Goal: Task Accomplishment & Management: Complete application form

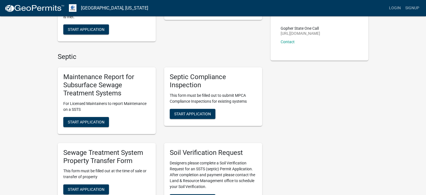
scroll to position [112, 0]
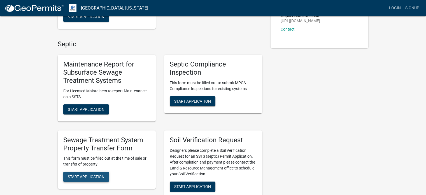
drag, startPoint x: 90, startPoint y: 178, endPoint x: 139, endPoint y: 164, distance: 51.9
click at [90, 178] on span "Start Application" at bounding box center [86, 176] width 37 height 4
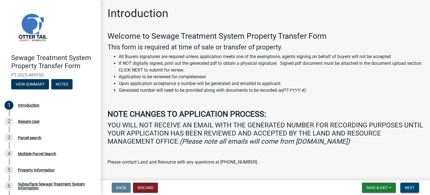
click at [411, 187] on span "Next" at bounding box center [410, 187] width 10 height 4
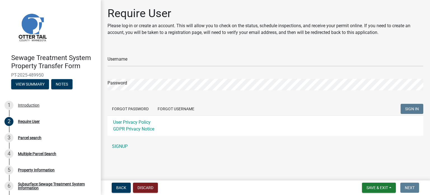
click at [139, 67] on form "Username Password Forgot Password Forgot Username SIGN IN User Privacy Policy G…" at bounding box center [266, 91] width 316 height 89
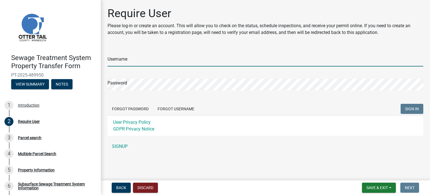
click at [129, 63] on input "Username" at bounding box center [266, 60] width 316 height 11
type input "[PERSON_NAME][EMAIL_ADDRESS][DOMAIN_NAME]"
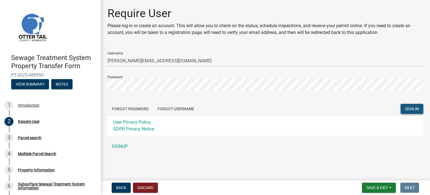
click at [417, 108] on span "SIGN IN" at bounding box center [412, 108] width 14 height 4
click at [116, 146] on link "SIGNUP" at bounding box center [266, 146] width 316 height 11
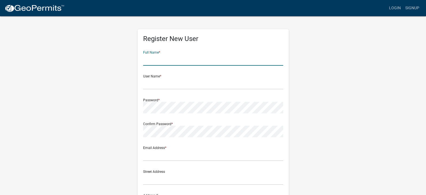
click at [182, 65] on input "text" at bounding box center [213, 59] width 140 height 11
type input "[PERSON_NAME]"
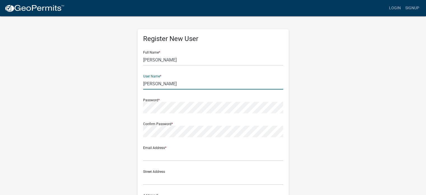
type input "[PERSON_NAME]"
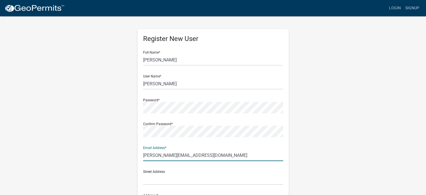
type input "[PERSON_NAME][EMAIL_ADDRESS][DOMAIN_NAME]"
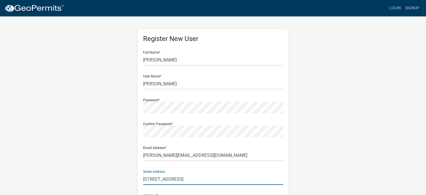
type input "[STREET_ADDRESS]"
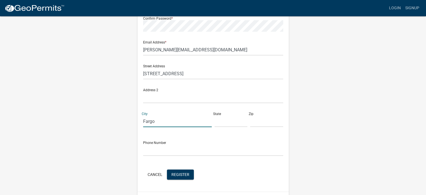
type input "Fargo"
type input "ND"
type input "58103"
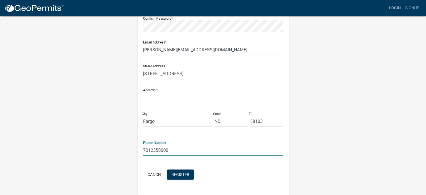
type input "7012358000"
click at [179, 174] on span "Register" at bounding box center [180, 174] width 18 height 4
click at [174, 172] on span "Register" at bounding box center [180, 174] width 18 height 4
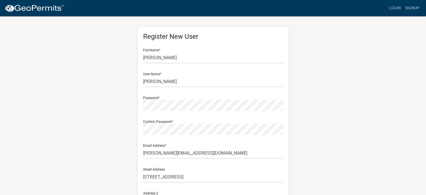
scroll to position [0, 0]
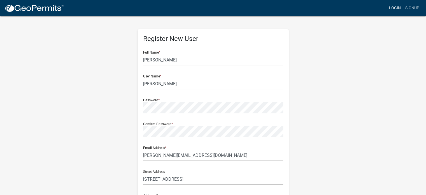
click at [396, 10] on link "Login" at bounding box center [395, 8] width 16 height 11
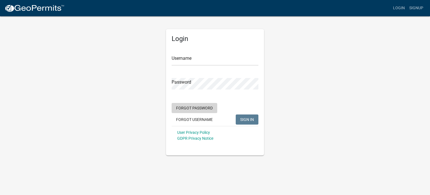
click at [196, 109] on button "Forgot Password" at bounding box center [195, 108] width 46 height 10
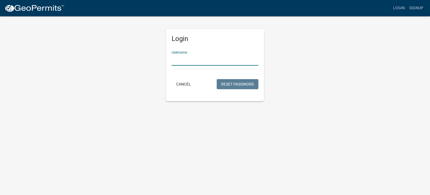
click at [182, 57] on input "Username" at bounding box center [215, 59] width 87 height 11
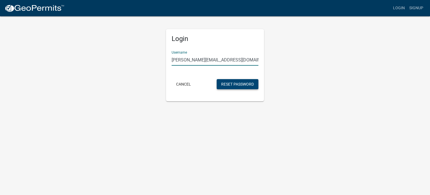
type input "sharon@okeeffeattorneys.com"
click at [245, 82] on button "Reset Password" at bounding box center [238, 84] width 42 height 10
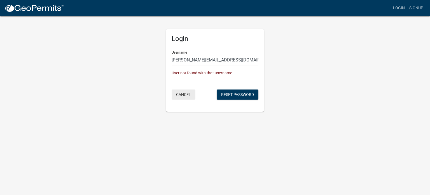
click at [185, 93] on button "Cancel" at bounding box center [184, 94] width 24 height 10
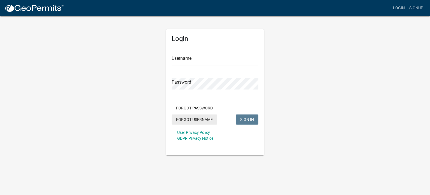
click at [199, 118] on button "Forgot Username" at bounding box center [195, 119] width 46 height 10
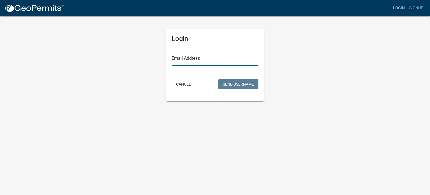
click at [188, 62] on input "Email Address" at bounding box center [215, 59] width 87 height 11
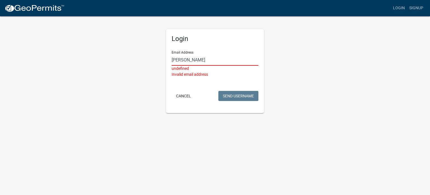
click at [215, 62] on input "sharon@okee" at bounding box center [215, 59] width 87 height 11
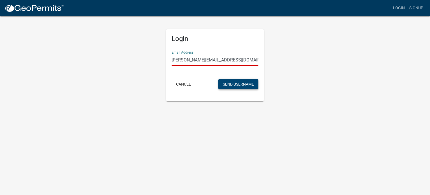
type input "sharon@okeeffeattorneys.com"
click at [241, 86] on button "Send Username" at bounding box center [238, 84] width 40 height 10
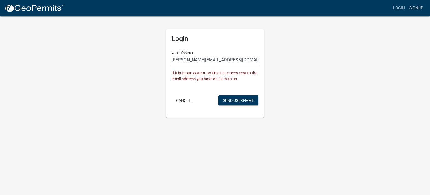
click at [420, 9] on link "Signup" at bounding box center [416, 8] width 18 height 11
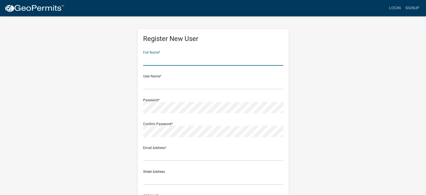
click at [164, 59] on input "text" at bounding box center [213, 59] width 140 height 11
type input "[PERSON_NAME]"
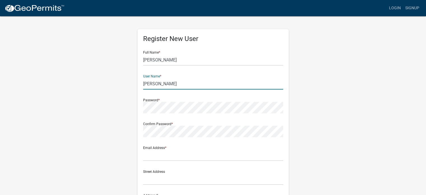
scroll to position [28, 0]
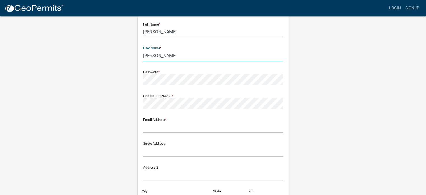
type input "Oliver"
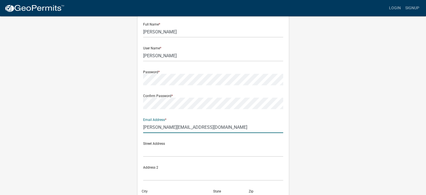
type input "sharon@okeeffeattorneys.com"
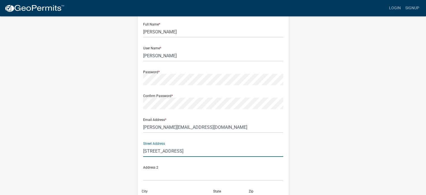
type input "720 Main Ave."
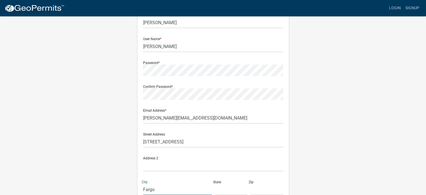
type input "Fargo"
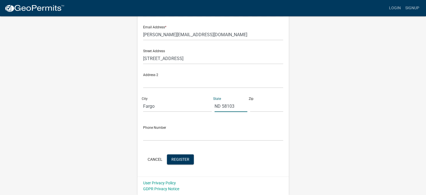
drag, startPoint x: 233, startPoint y: 106, endPoint x: 226, endPoint y: 106, distance: 7.0
click at [221, 105] on input "ND 58103" at bounding box center [231, 105] width 33 height 11
type input "ND"
click at [258, 106] on input "text" at bounding box center [266, 105] width 33 height 11
paste input "58103"
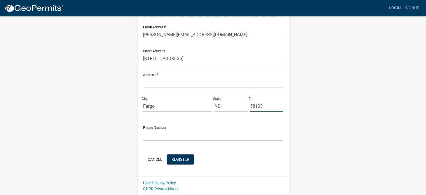
type input "58103"
click at [161, 135] on input "text" at bounding box center [213, 134] width 140 height 11
type input "4"
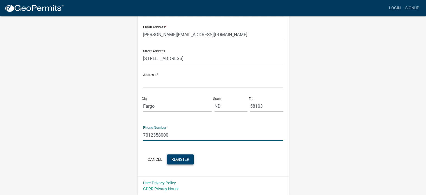
type input "7012358000"
click at [185, 161] on span "Register" at bounding box center [180, 159] width 18 height 4
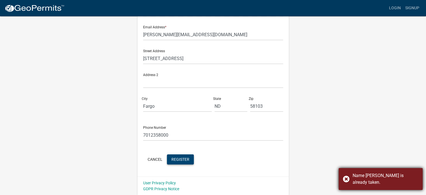
click at [345, 183] on div "Name Oliver is already taken." at bounding box center [381, 179] width 84 height 22
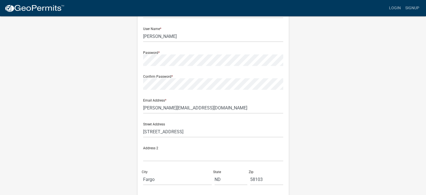
scroll to position [0, 0]
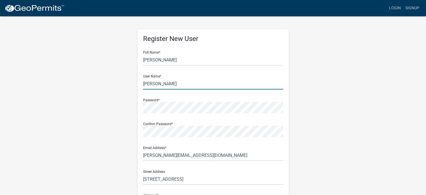
click at [159, 84] on input "Oliver" at bounding box center [213, 83] width 140 height 11
drag, startPoint x: 159, startPoint y: 84, endPoint x: 117, endPoint y: 83, distance: 42.6
click at [117, 83] on div "Register New User Full Name * Sharon User Name * Oliver Password * Confirm Pass…" at bounding box center [213, 166] width 319 height 300
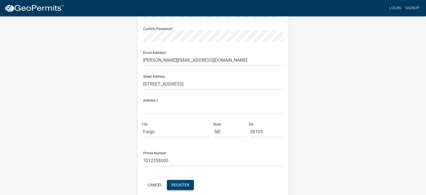
scroll to position [120, 0]
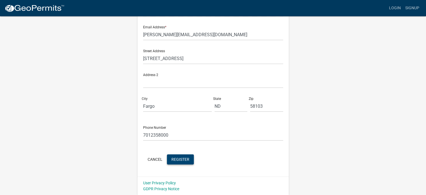
type input "[PERSON_NAME]"
click at [183, 163] on button "Register" at bounding box center [180, 159] width 27 height 10
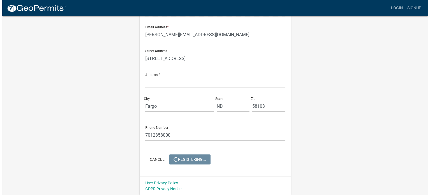
scroll to position [0, 0]
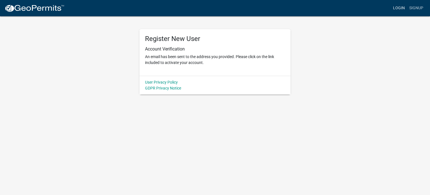
click at [402, 8] on link "Login" at bounding box center [399, 8] width 16 height 11
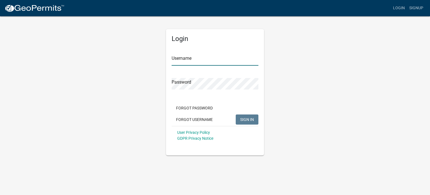
click at [211, 62] on input "Username" at bounding box center [215, 59] width 87 height 11
type input "[PERSON_NAME]"
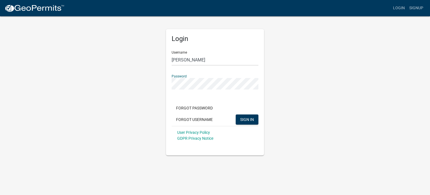
click at [236, 114] on button "SIGN IN" at bounding box center [247, 119] width 23 height 10
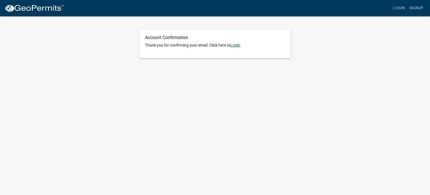
click at [238, 47] on link "Login" at bounding box center [236, 45] width 10 height 4
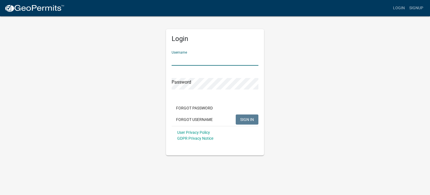
click at [220, 61] on input "Username" at bounding box center [215, 59] width 87 height 11
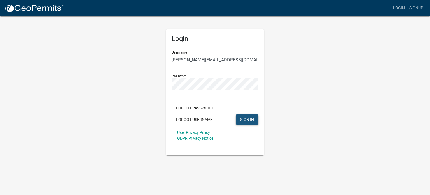
click at [251, 123] on button "SIGN IN" at bounding box center [247, 119] width 23 height 10
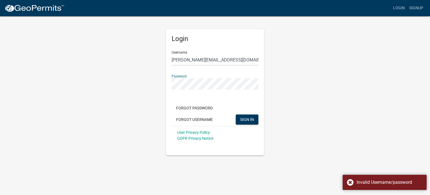
click at [136, 82] on div "Login Username sharon@okeeffeattorneys.com Password Forgot Password Forgot User…" at bounding box center [214, 85] width 319 height 139
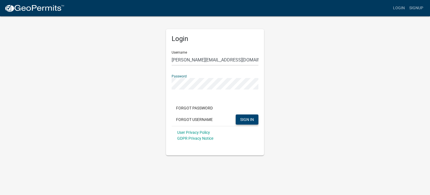
click at [250, 118] on span "SIGN IN" at bounding box center [247, 119] width 14 height 4
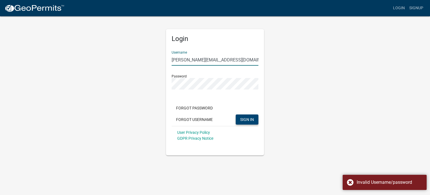
drag, startPoint x: 249, startPoint y: 56, endPoint x: 141, endPoint y: 60, distance: 108.2
click at [141, 61] on div "Login Username sharon@okeeffeattorneys.com Password Forgot Password Forgot User…" at bounding box center [214, 85] width 319 height 139
type input "Sharon Kay"
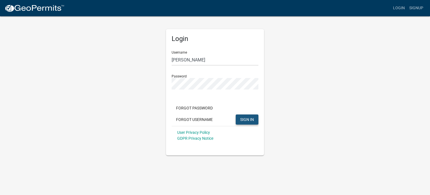
click at [251, 121] on span "SIGN IN" at bounding box center [247, 119] width 14 height 4
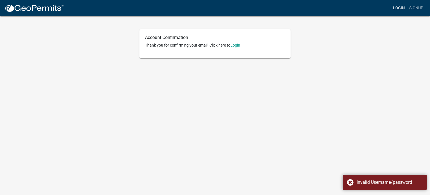
click at [399, 8] on link "Login" at bounding box center [399, 8] width 16 height 11
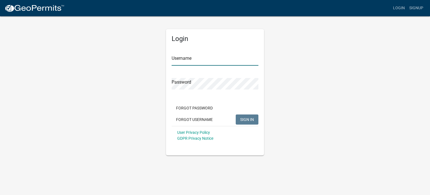
click at [196, 61] on input "Username" at bounding box center [215, 59] width 87 height 11
click at [196, 121] on button "Forgot Username" at bounding box center [195, 119] width 46 height 10
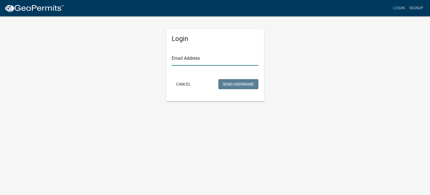
click at [177, 61] on input "Email Address" at bounding box center [215, 59] width 87 height 11
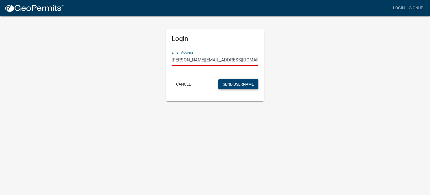
type input "sharon@okeeffeattorneys.com"
click at [241, 83] on button "Send Username" at bounding box center [238, 84] width 40 height 10
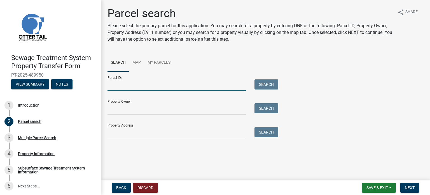
click at [152, 88] on input "Parcel ID:" at bounding box center [177, 84] width 139 height 11
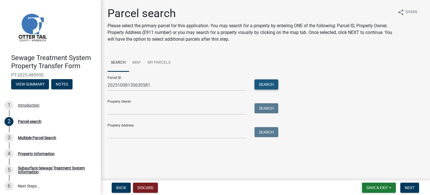
click at [260, 86] on button "Search" at bounding box center [267, 84] width 24 height 10
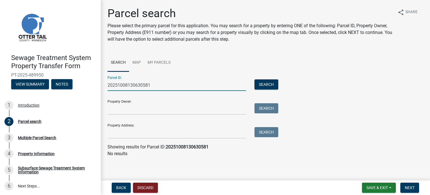
drag, startPoint x: 157, startPoint y: 84, endPoint x: 75, endPoint y: 82, distance: 81.8
click at [75, 82] on div "Sewage Treatment System Property Transfer Form PT-2025-489950 View Summary Note…" at bounding box center [215, 97] width 430 height 195
type input "37000990629000"
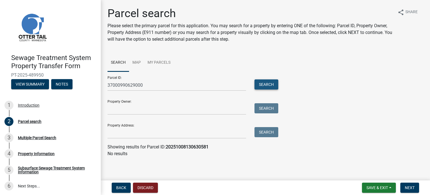
click at [259, 84] on button "Search" at bounding box center [267, 84] width 24 height 10
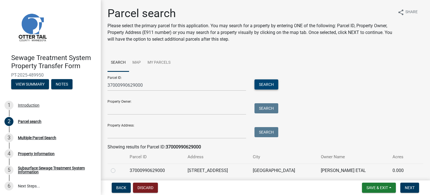
scroll to position [21, 0]
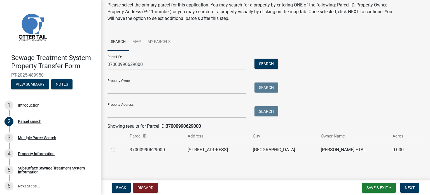
click at [141, 150] on td "37000990629000" at bounding box center [155, 150] width 58 height 14
click at [118, 146] on label at bounding box center [118, 146] width 0 height 0
click at [118, 149] on input "radio" at bounding box center [120, 148] width 4 height 4
radio input "true"
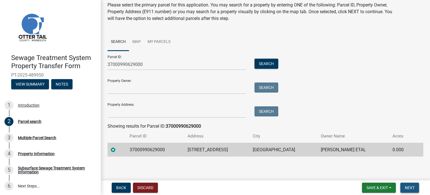
click at [415, 185] on button "Next" at bounding box center [410, 187] width 19 height 10
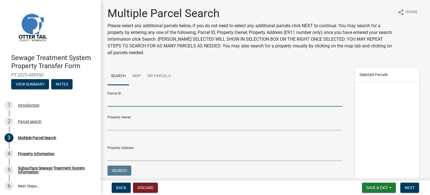
click at [140, 101] on input "Parcel ID:" at bounding box center [225, 100] width 235 height 11
click at [110, 170] on button "Search" at bounding box center [120, 170] width 24 height 10
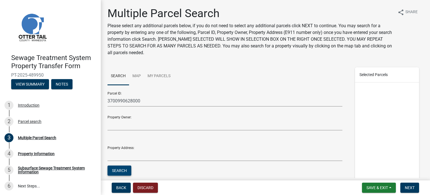
scroll to position [45, 0]
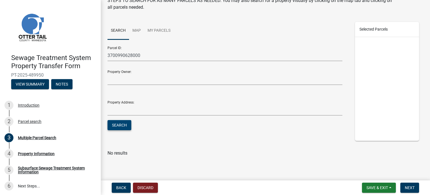
click at [117, 125] on button "Search" at bounding box center [120, 125] width 24 height 10
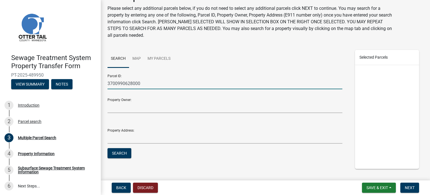
click at [132, 83] on input "3700990628000" at bounding box center [225, 83] width 235 height 11
type input "3700990629000"
click at [117, 154] on button "Search" at bounding box center [120, 153] width 24 height 10
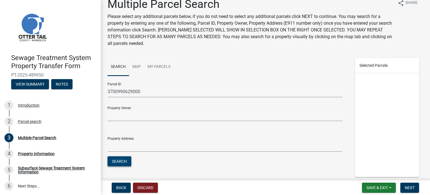
scroll to position [0, 0]
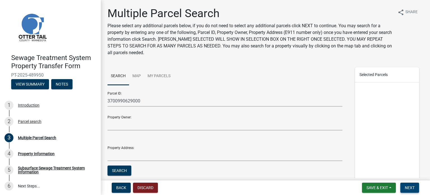
click at [406, 183] on button "Next" at bounding box center [410, 187] width 19 height 10
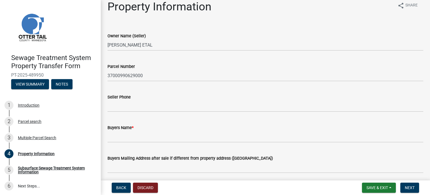
scroll to position [3, 0]
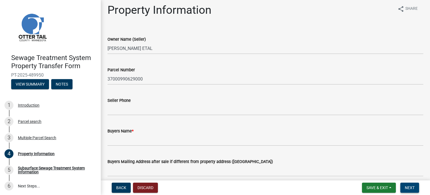
click at [416, 186] on button "Next" at bounding box center [410, 187] width 19 height 10
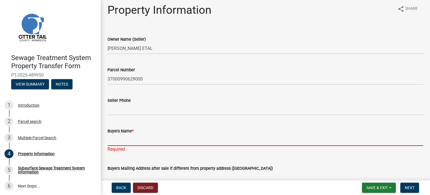
click at [123, 139] on input "Buyers Name *" at bounding box center [266, 139] width 316 height 11
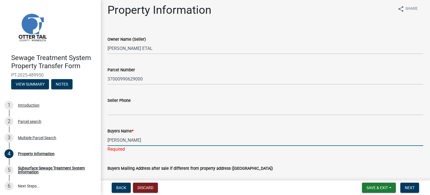
click at [114, 139] on input "[PERSON_NAME]" at bounding box center [266, 139] width 316 height 11
click at [178, 141] on input "[PERSON_NAME]" at bounding box center [266, 139] width 316 height 11
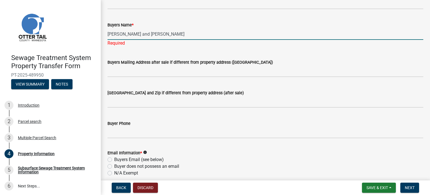
scroll to position [115, 0]
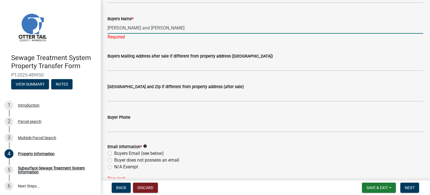
type input "[PERSON_NAME] and [PERSON_NAME]"
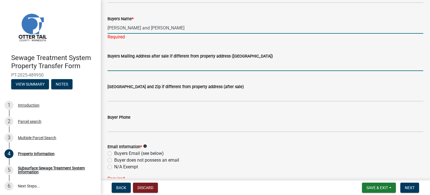
click at [115, 64] on wm-data-entity-input "Buyers Mailing Address after sale if different from property address ([GEOGRAPH…" at bounding box center [266, 60] width 316 height 31
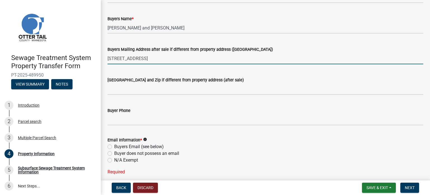
type input "[STREET_ADDRESS]"
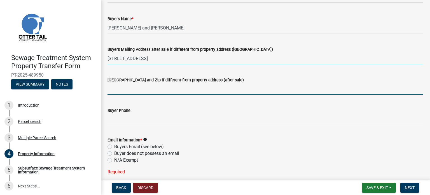
click at [135, 89] on input "[GEOGRAPHIC_DATA] and Zip if different from property address (after sale)" at bounding box center [266, 88] width 316 height 11
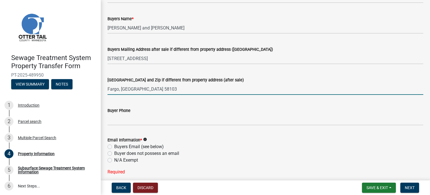
type input "Fargo, [GEOGRAPHIC_DATA] 58103"
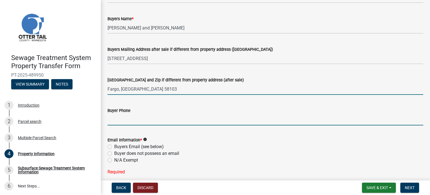
click at [121, 119] on input "Buyer Phone" at bounding box center [266, 119] width 316 height 11
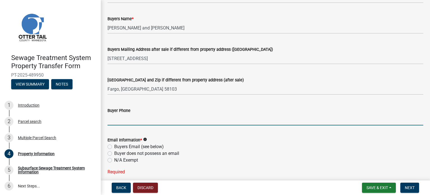
scroll to position [143, 0]
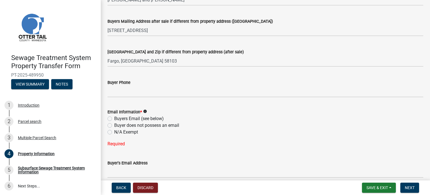
click at [114, 119] on label "Buyers Email (see below)" at bounding box center [139, 118] width 50 height 7
click at [114, 119] on input "Buyers Email (see below)" at bounding box center [116, 117] width 4 height 4
radio input "true"
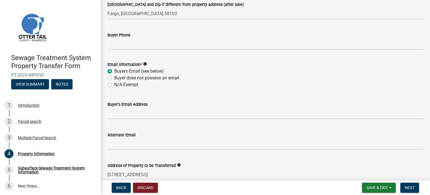
scroll to position [199, 0]
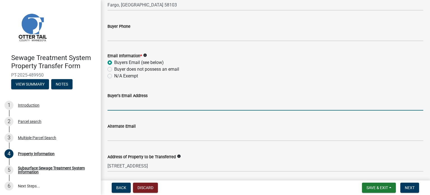
click at [114, 109] on input "Buyer's Email Address" at bounding box center [266, 104] width 316 height 11
paste input "[EMAIL_ADDRESS][DOMAIN_NAME]"
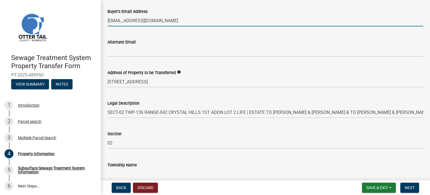
scroll to position [311, 0]
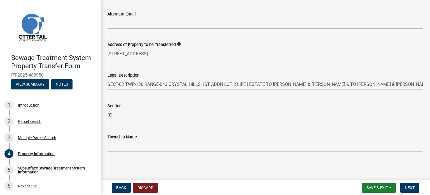
type input "[EMAIL_ADDRESS][DOMAIN_NAME]"
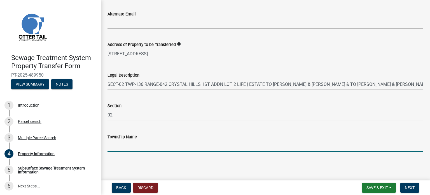
click at [131, 146] on input "Township Name" at bounding box center [266, 145] width 316 height 11
type input "[PERSON_NAME]"
click at [410, 185] on span "Next" at bounding box center [410, 187] width 10 height 4
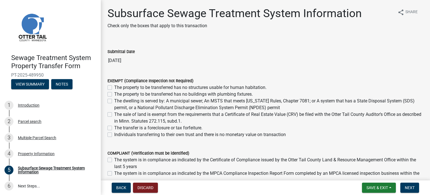
scroll to position [28, 0]
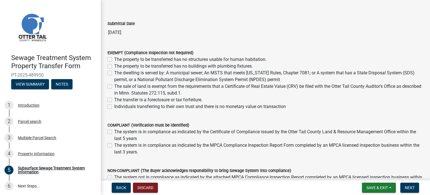
click at [114, 87] on label "The sale of land is exempt from the requirements that a Certificate of Real Est…" at bounding box center [268, 89] width 309 height 13
click at [114, 87] on input "The sale of land is exempt from the requirements that a Certificate of Real Est…" at bounding box center [116, 85] width 4 height 4
checkbox input "true"
checkbox input "false"
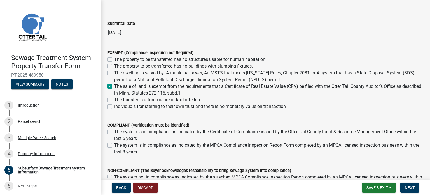
checkbox input "false"
checkbox input "true"
checkbox input "false"
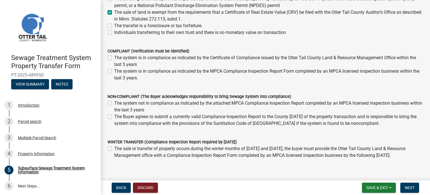
scroll to position [112, 0]
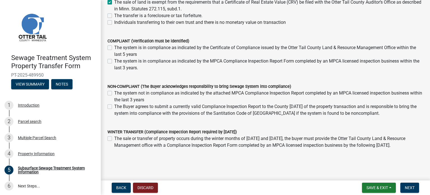
click at [114, 106] on label "The Buyer agrees to submit a currently valid Compliance Inspection Report to th…" at bounding box center [268, 109] width 309 height 13
click at [114, 106] on input "The Buyer agrees to submit a currently valid Compliance Inspection Report to th…" at bounding box center [116, 105] width 4 height 4
checkbox input "true"
checkbox input "false"
checkbox input "true"
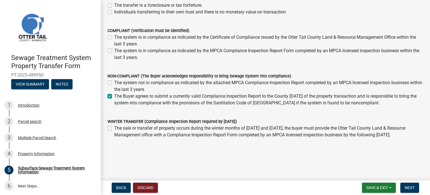
scroll to position [127, 0]
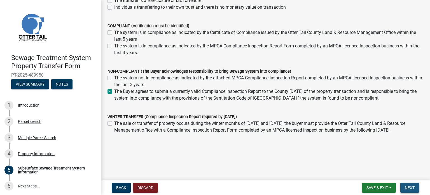
click at [417, 186] on button "Next" at bounding box center [410, 187] width 19 height 10
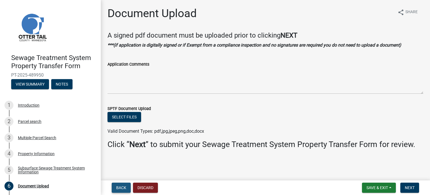
click at [121, 184] on button "Back" at bounding box center [121, 187] width 19 height 10
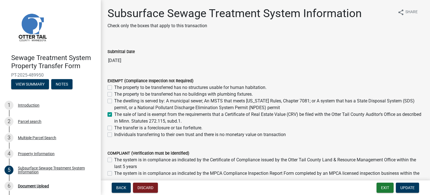
click at [114, 113] on label "The sale of land is exempt from the requirements that a Certificate of Real Est…" at bounding box center [268, 117] width 309 height 13
click at [114, 113] on input "The sale of land is exempt from the requirements that a Certificate of Real Est…" at bounding box center [116, 113] width 4 height 4
checkbox input "false"
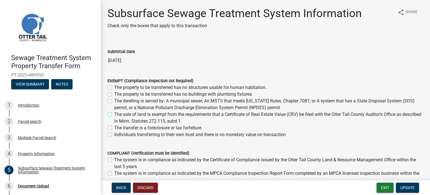
checkbox input "false"
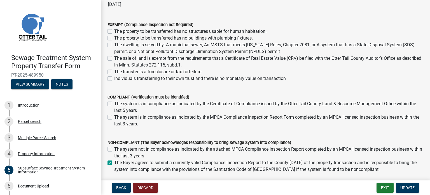
scroll to position [84, 0]
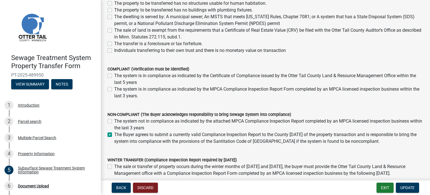
click at [114, 135] on label "The Buyer agrees to submit a currently valid Compliance Inspection Report to th…" at bounding box center [268, 137] width 309 height 13
click at [114, 135] on input "The Buyer agrees to submit a currently valid Compliance Inspection Report to th…" at bounding box center [116, 133] width 4 height 4
checkbox input "false"
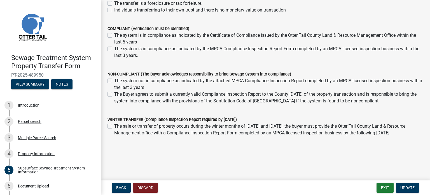
scroll to position [127, 0]
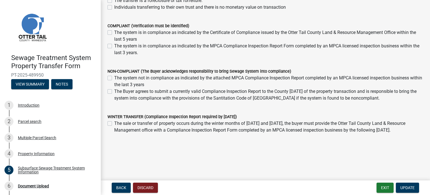
drag, startPoint x: 108, startPoint y: 52, endPoint x: 288, endPoint y: 137, distance: 198.7
click at [288, 137] on wm-data-entity-input-list "Submittal Date [DATE] EXEMPT (Compliance Inspection not Required) The property …" at bounding box center [266, 34] width 316 height 243
copy wm-data-entity-input-list "LOREMI (Dolorsitam Consectetu adi Elitsedd) Eiu temporin ut la etdoloremag ali …"
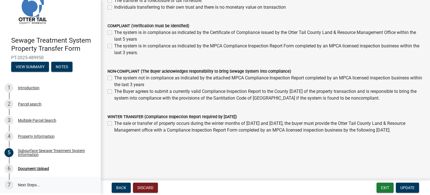
click at [25, 186] on link "7 Next Steps..." at bounding box center [50, 184] width 101 height 16
click at [380, 188] on button "Exit" at bounding box center [385, 187] width 17 height 10
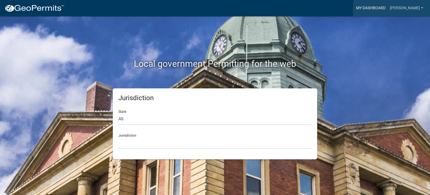
click at [388, 9] on link "My Dashboard" at bounding box center [371, 8] width 34 height 11
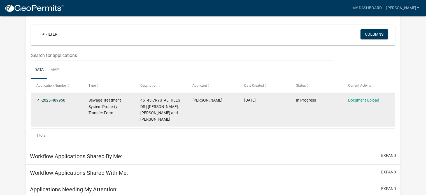
scroll to position [46, 0]
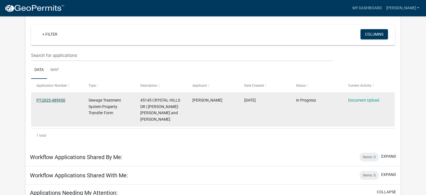
click at [48, 101] on link "PT-2025-489950" at bounding box center [50, 100] width 29 height 4
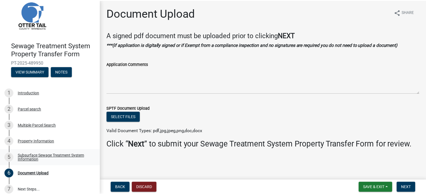
scroll to position [17, 0]
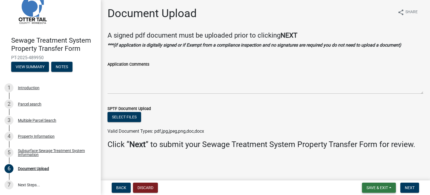
click at [383, 187] on span "Save & Exit" at bounding box center [378, 187] width 22 height 4
click at [371, 172] on button "Save & Exit" at bounding box center [373, 172] width 45 height 13
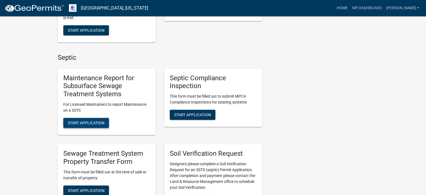
scroll to position [280, 0]
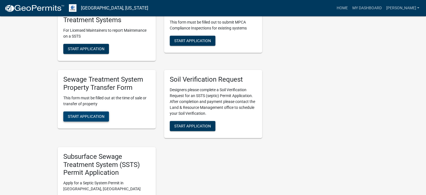
click at [94, 115] on span "Start Application" at bounding box center [86, 116] width 37 height 4
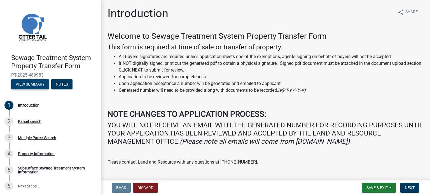
click at [36, 86] on button "View Summary" at bounding box center [30, 84] width 38 height 10
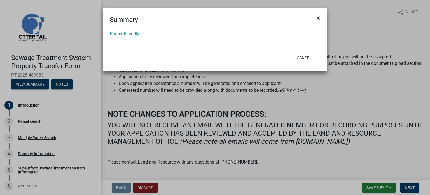
click at [319, 18] on span "×" at bounding box center [319, 18] width 4 height 8
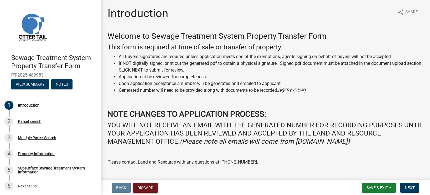
click at [149, 187] on button "Discard" at bounding box center [145, 187] width 25 height 10
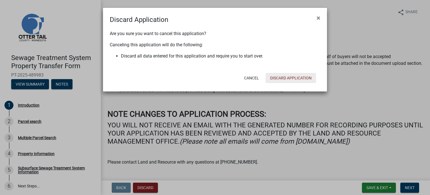
click at [285, 77] on button "Discard Application" at bounding box center [291, 78] width 50 height 10
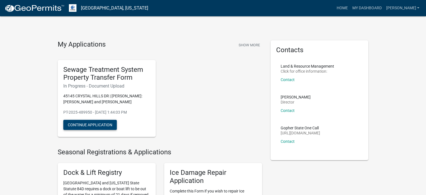
click at [89, 125] on button "Continue Application" at bounding box center [90, 125] width 54 height 10
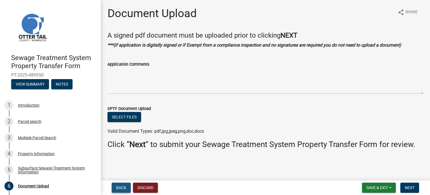
click at [120, 189] on span "Back" at bounding box center [121, 187] width 10 height 4
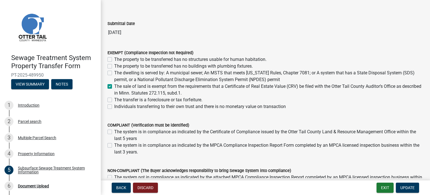
scroll to position [56, 0]
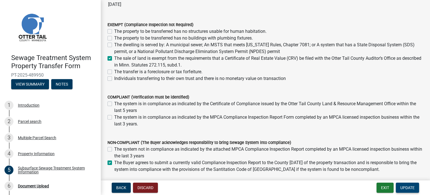
click at [413, 188] on span "Update" at bounding box center [408, 187] width 14 height 4
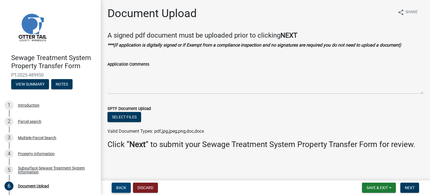
click at [128, 190] on button "Back" at bounding box center [121, 187] width 19 height 10
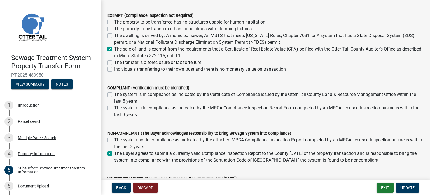
scroll to position [112, 0]
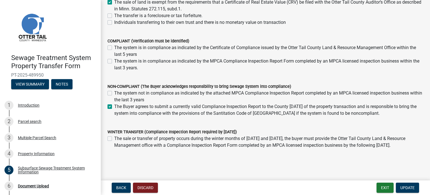
click at [114, 108] on label "The Buyer agrees to submit a currently valid Compliance Inspection Report to th…" at bounding box center [268, 109] width 309 height 13
click at [114, 107] on input "The Buyer agrees to submit a currently valid Compliance Inspection Report to th…" at bounding box center [116, 105] width 4 height 4
checkbox input "false"
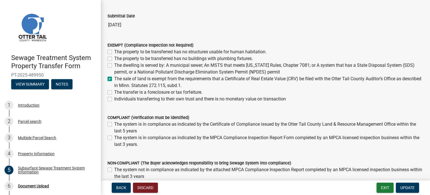
scroll to position [28, 0]
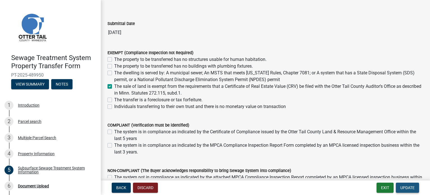
click at [408, 187] on span "Update" at bounding box center [408, 187] width 14 height 4
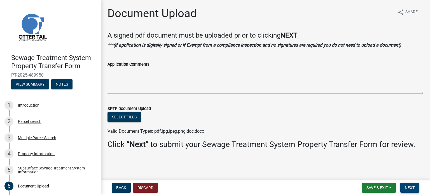
click at [415, 185] on button "Next" at bounding box center [410, 187] width 19 height 10
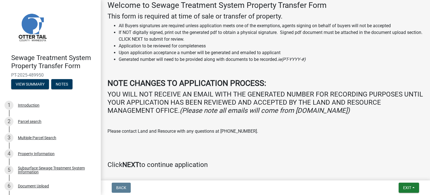
scroll to position [108, 0]
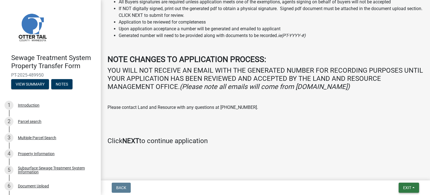
click at [403, 188] on span "Exit" at bounding box center [407, 187] width 8 height 4
click at [393, 173] on button "Save & Exit" at bounding box center [397, 172] width 45 height 13
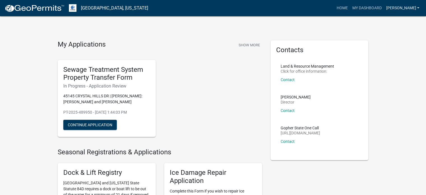
click at [417, 6] on link "[PERSON_NAME]" at bounding box center [403, 8] width 38 height 11
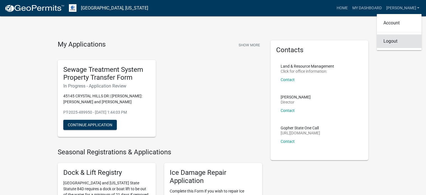
click at [396, 41] on link "Logout" at bounding box center [399, 40] width 45 height 13
